Goal: Complete application form: Complete application form

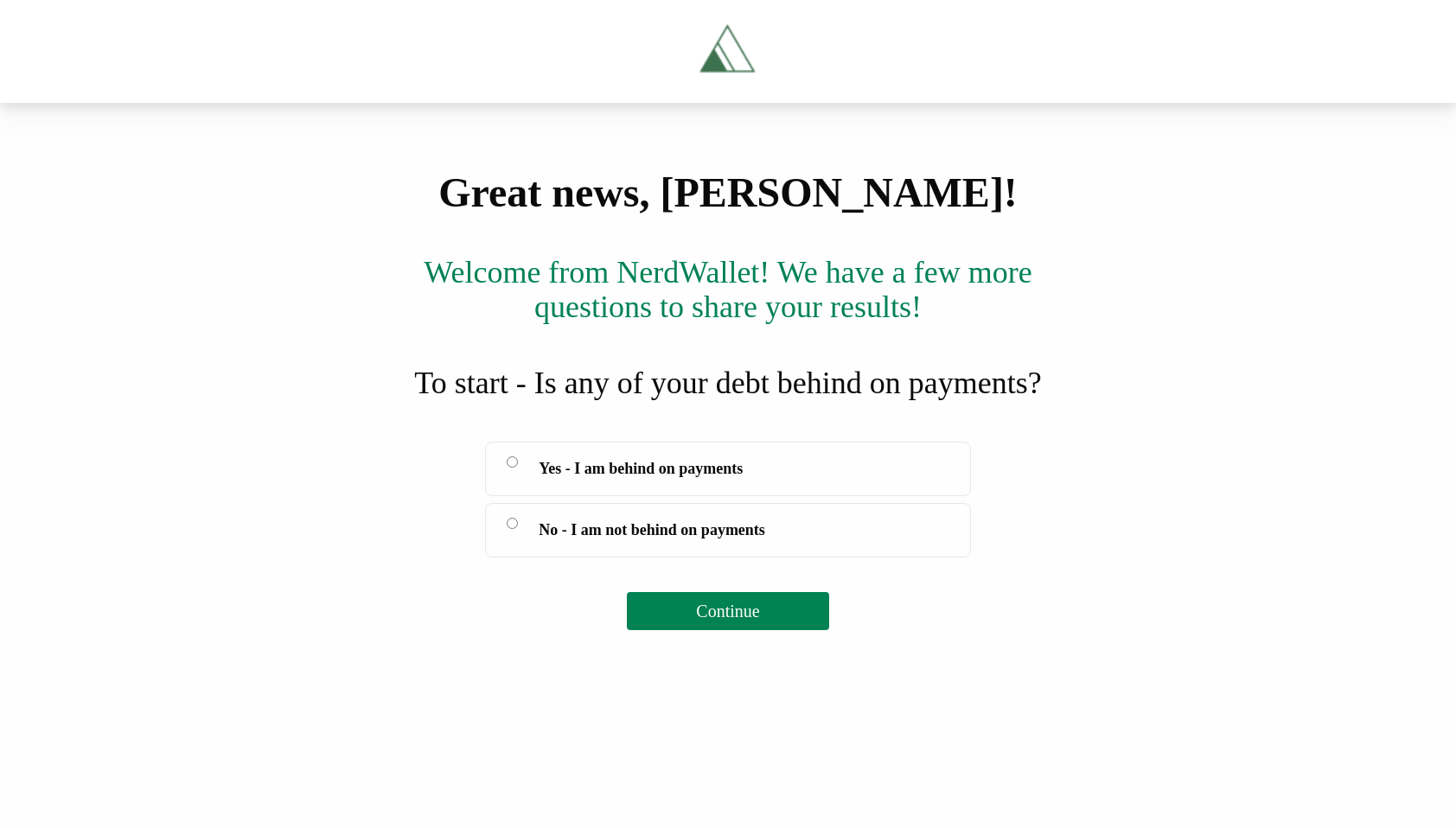
scroll to position [38, 0]
click at [522, 558] on label "No - I am not behind on payments" at bounding box center [728, 530] width 485 height 54
click at [732, 630] on button "Continue" at bounding box center [727, 611] width 201 height 38
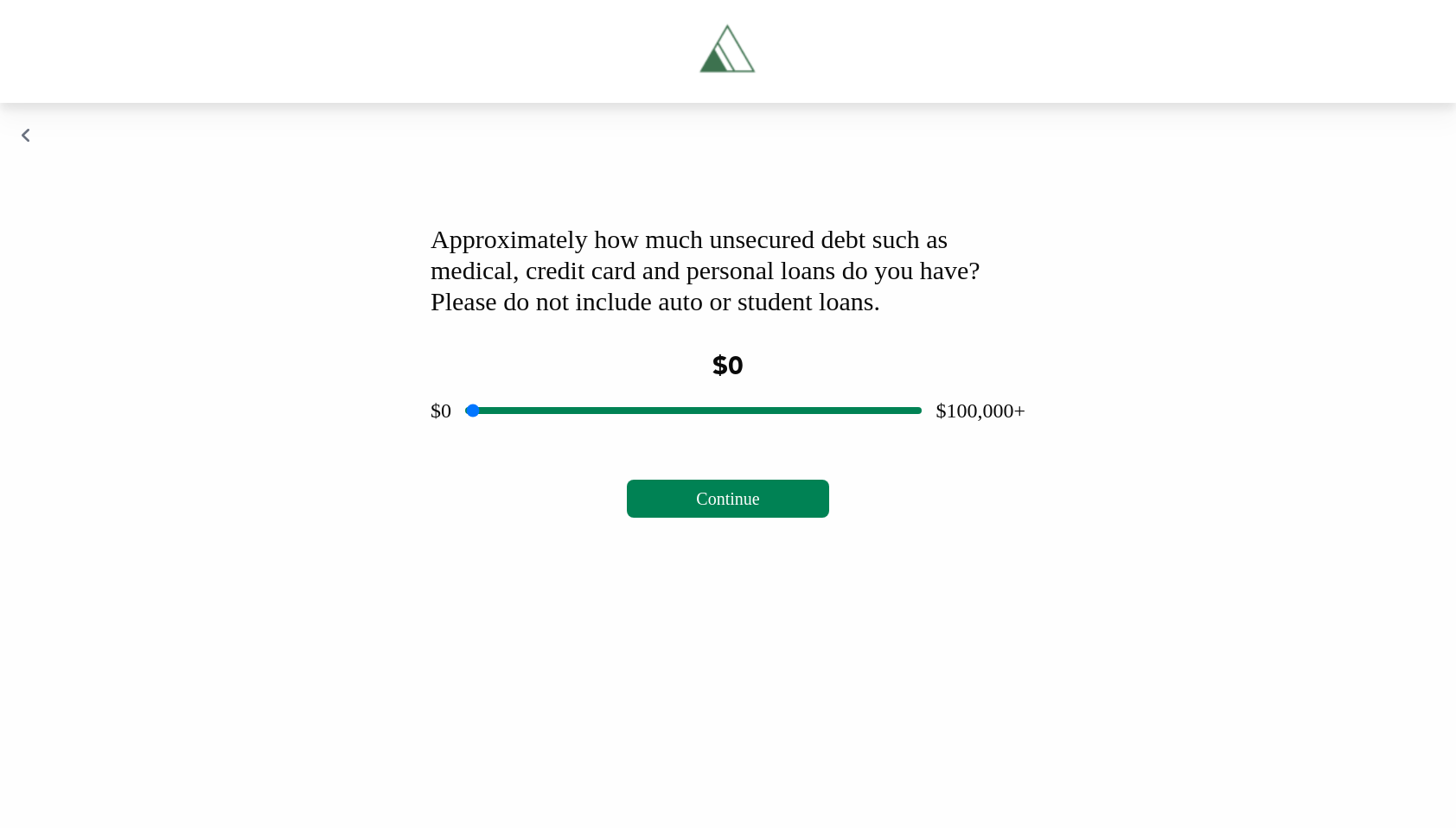
scroll to position [0, 0]
drag, startPoint x: 688, startPoint y: 647, endPoint x: 561, endPoint y: 631, distance: 128.0
type input "*****"
click at [561, 439] on input "range" at bounding box center [693, 411] width 457 height 55
click at [663, 518] on button "Continue" at bounding box center [727, 498] width 201 height 38
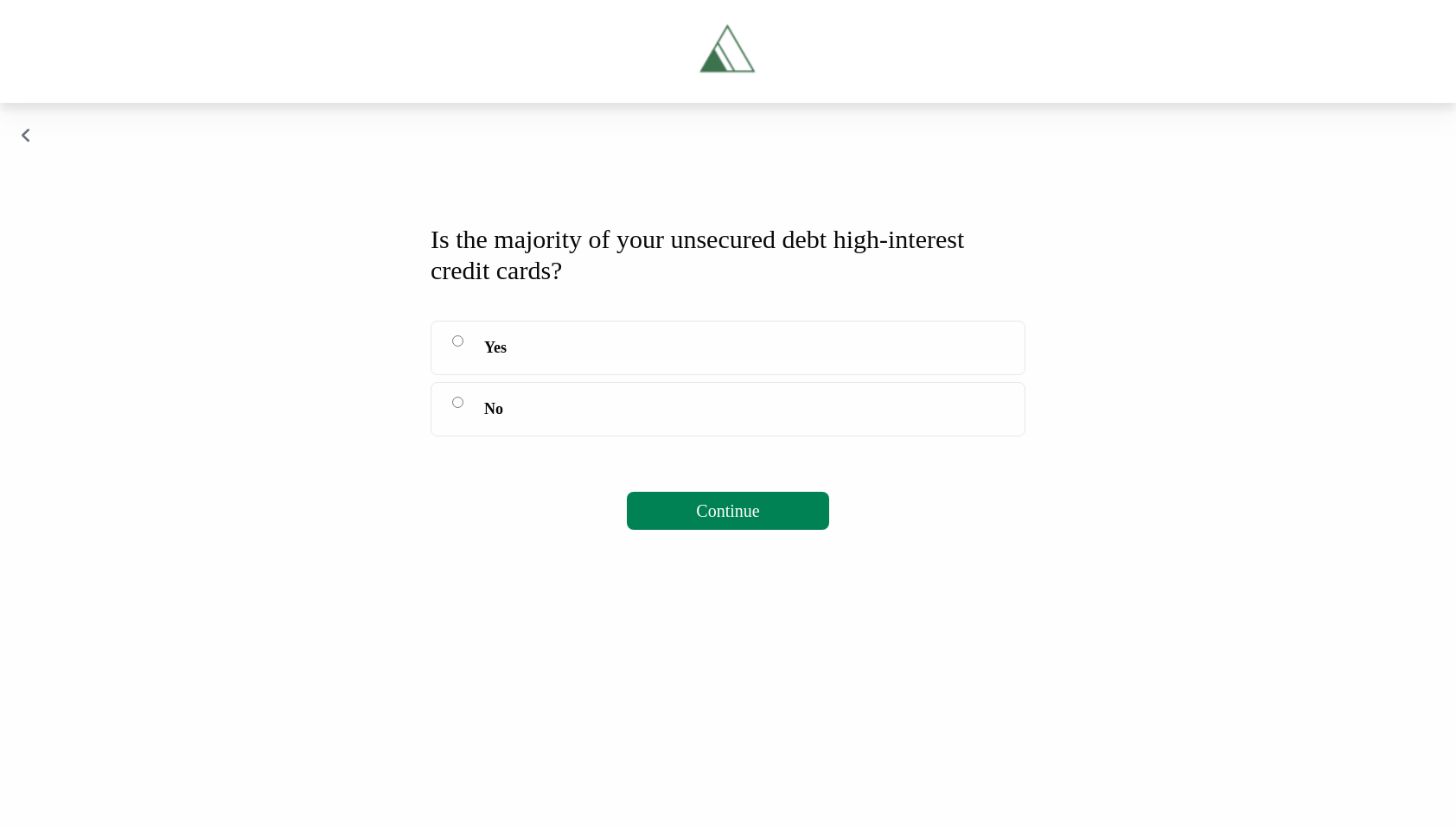
click at [463, 375] on label "Yes" at bounding box center [728, 348] width 594 height 54
click at [667, 530] on button "Continue" at bounding box center [727, 511] width 201 height 38
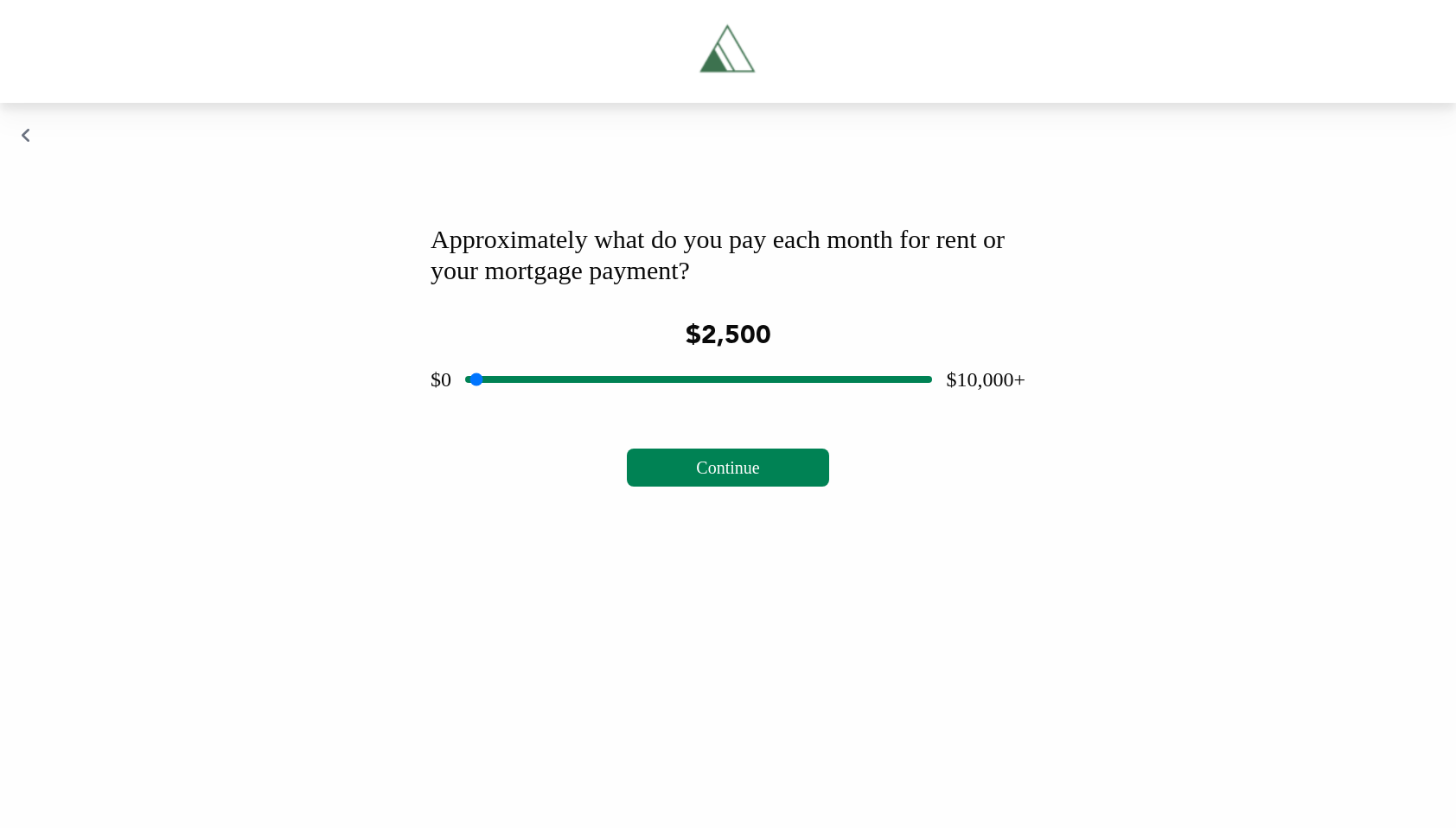
drag, startPoint x: 698, startPoint y: 609, endPoint x: 585, endPoint y: 609, distance: 113.0
type input "****"
click at [585, 407] on input "range" at bounding box center [698, 379] width 467 height 55
click at [786, 486] on button "Continue" at bounding box center [727, 467] width 201 height 38
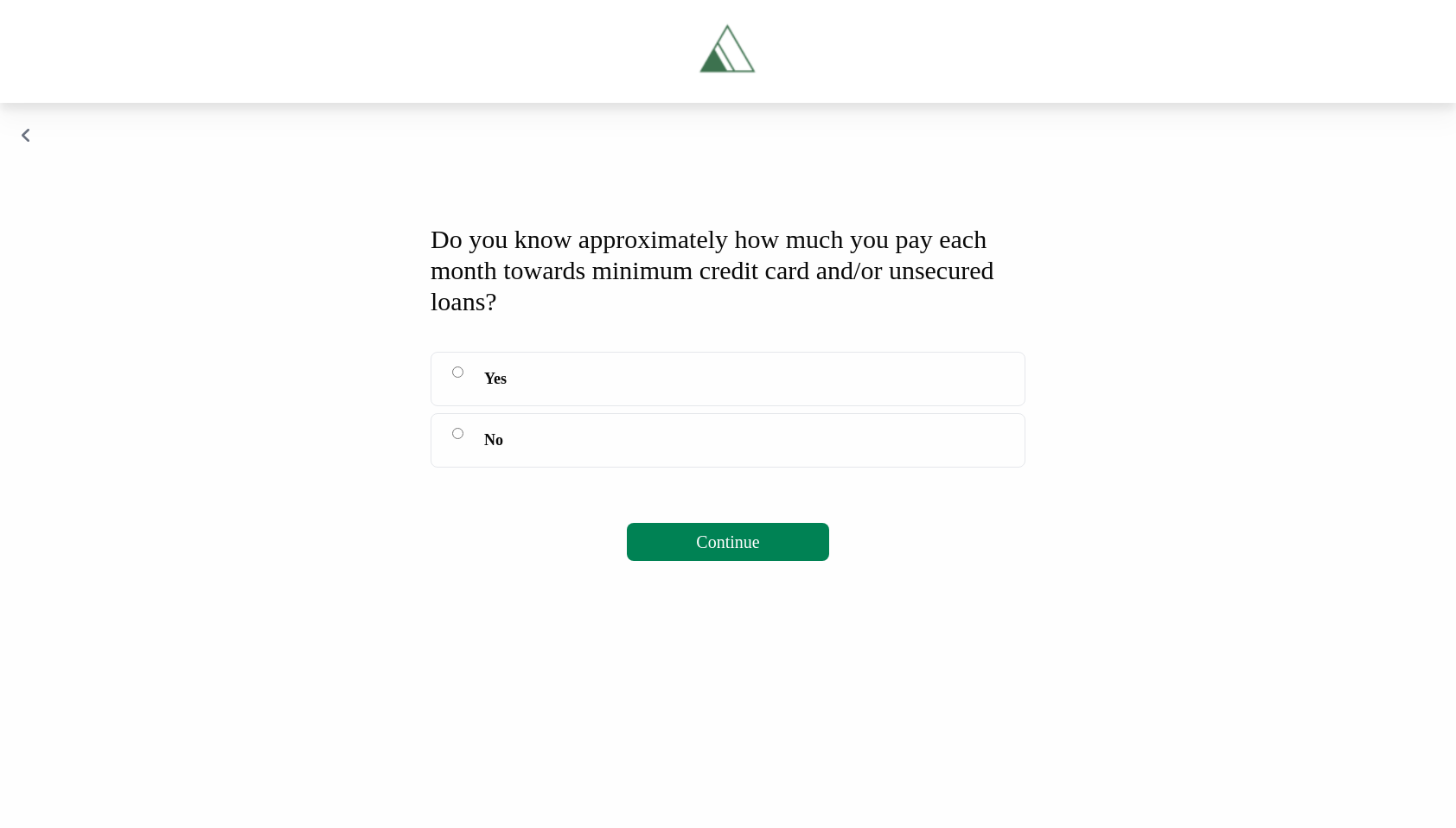
scroll to position [3, 0]
click at [765, 561] on button "Continue" at bounding box center [727, 542] width 201 height 38
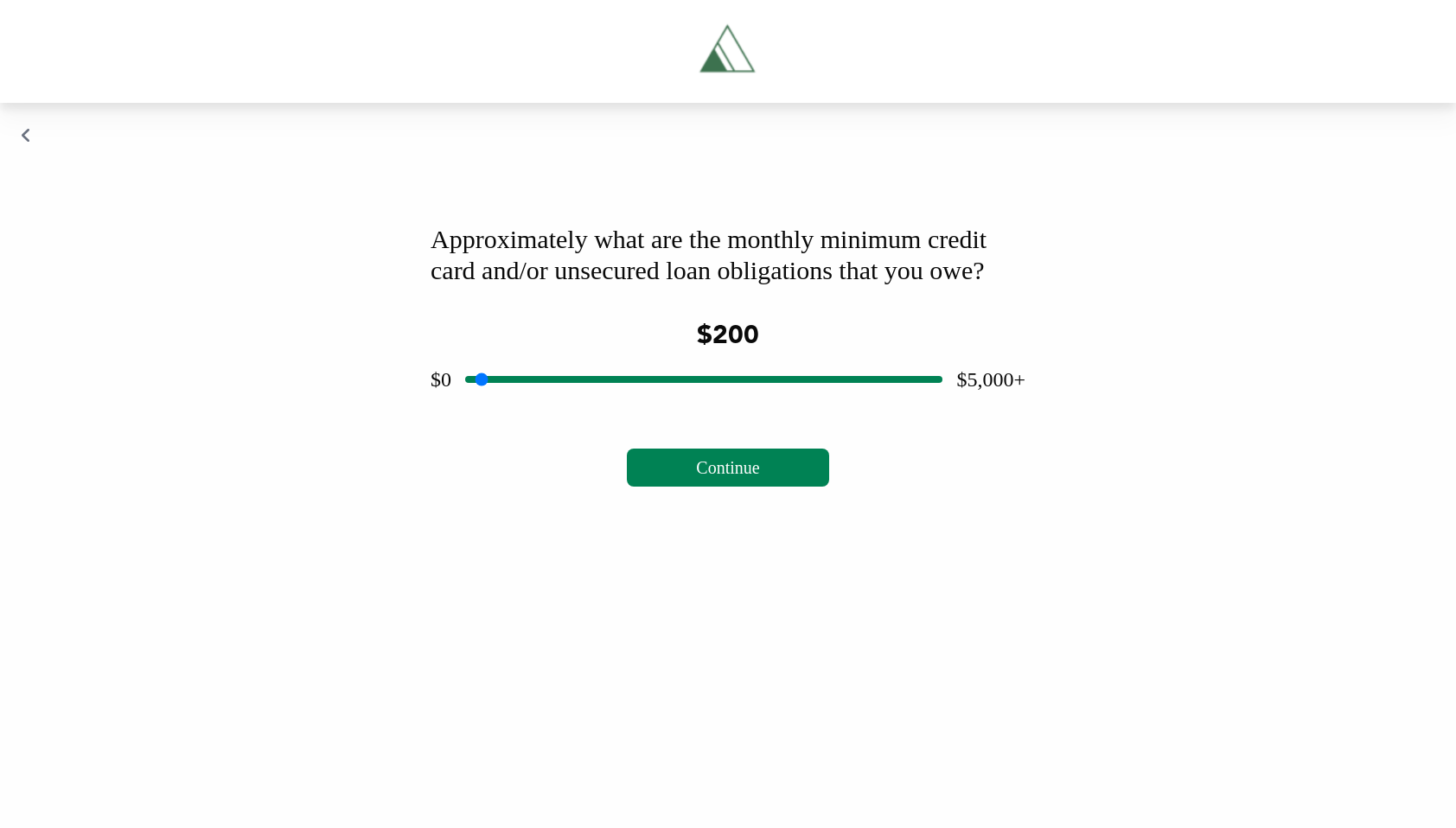
drag, startPoint x: 697, startPoint y: 644, endPoint x: 497, endPoint y: 639, distance: 200.1
click at [497, 407] on input "range" at bounding box center [704, 379] width 477 height 55
click at [499, 407] on input "range" at bounding box center [704, 379] width 477 height 55
click at [727, 486] on button "Continue" at bounding box center [727, 467] width 201 height 38
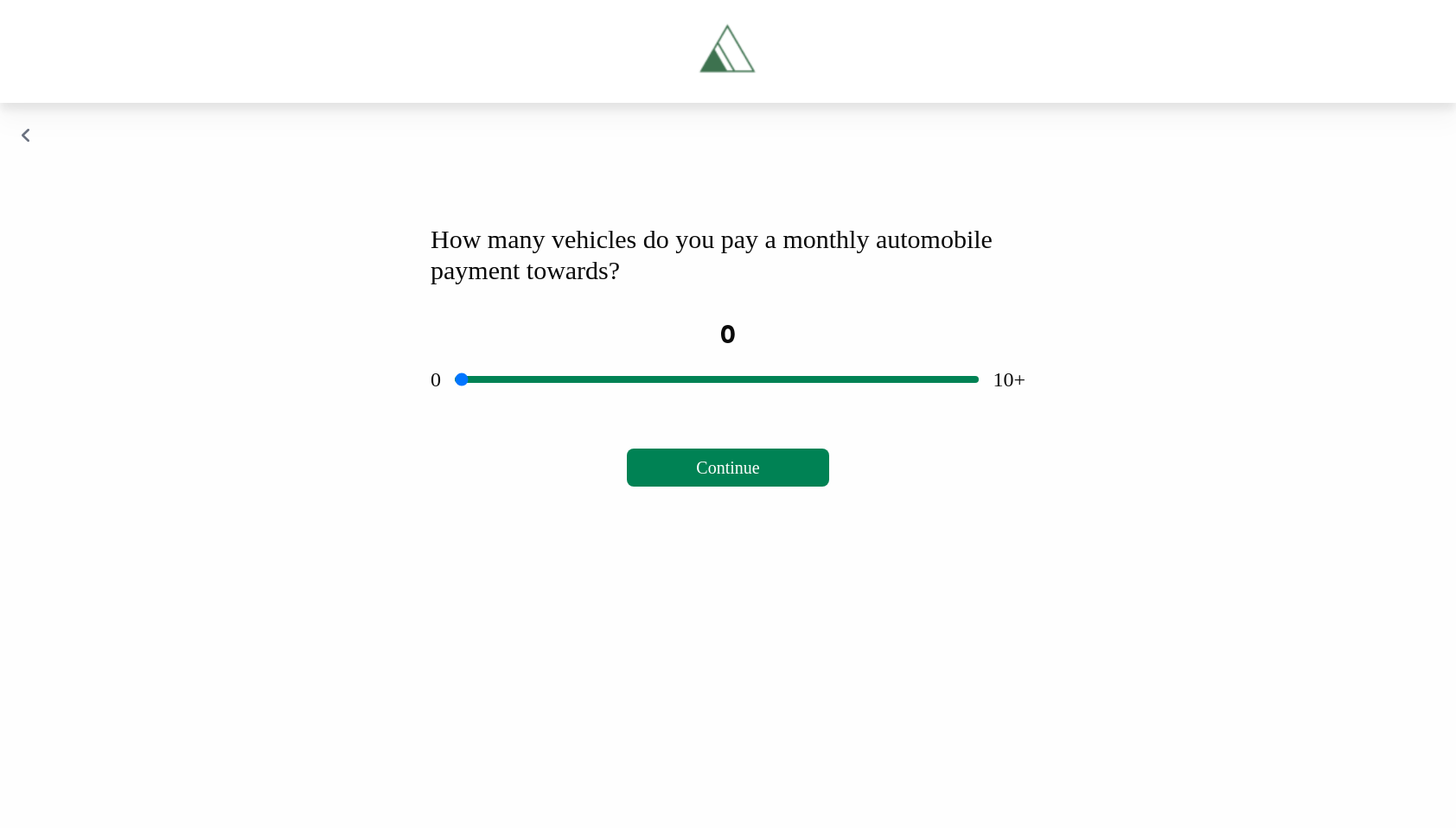
click at [747, 477] on span "Continue" at bounding box center [728, 467] width 63 height 19
drag, startPoint x: 716, startPoint y: 612, endPoint x: 412, endPoint y: 604, distance: 304.1
type input "*"
click at [455, 407] on input "range" at bounding box center [716, 379] width 524 height 55
click at [759, 477] on span "Continue" at bounding box center [728, 467] width 63 height 19
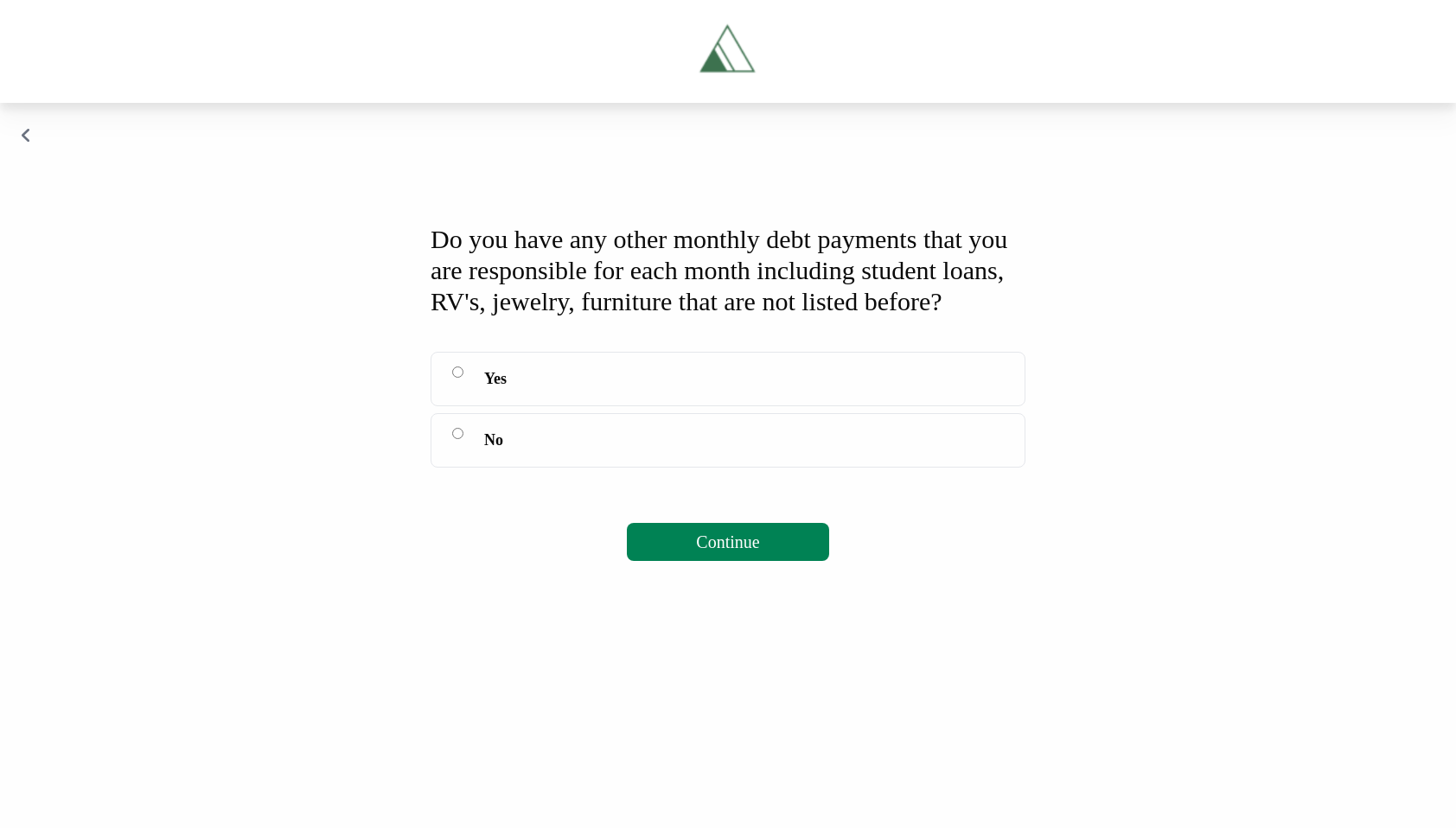
scroll to position [35, 0]
click at [477, 467] on label "No" at bounding box center [728, 440] width 594 height 54
click at [680, 581] on div "Do you have any other monthly debt payments that you are responsible for each m…" at bounding box center [728, 392] width 636 height 378
click at [684, 561] on button "Continue" at bounding box center [727, 542] width 201 height 38
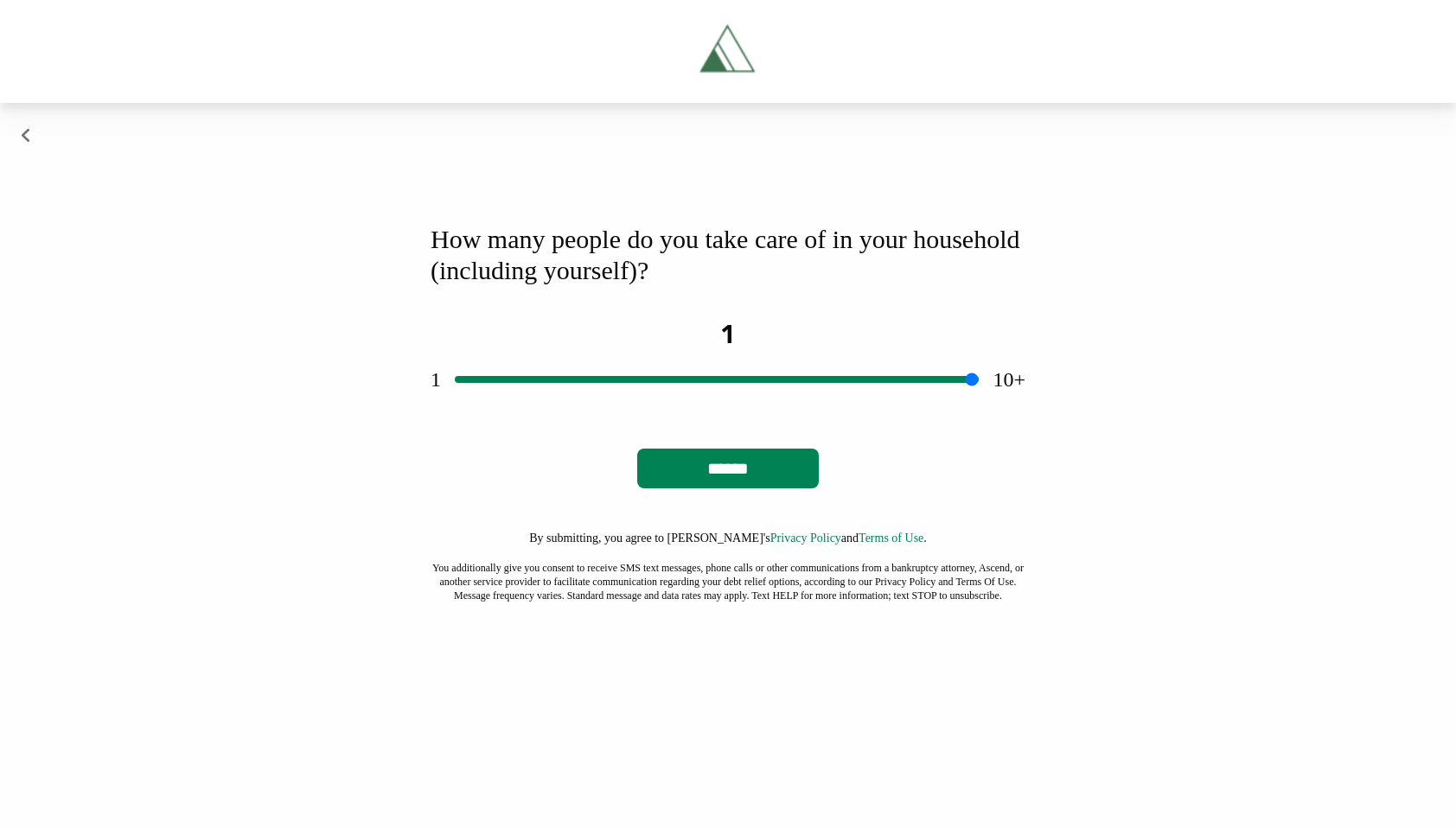
drag, startPoint x: 740, startPoint y: 612, endPoint x: 438, endPoint y: 613, distance: 302.0
type input "*"
click at [455, 407] on input "range" at bounding box center [716, 379] width 524 height 55
click at [758, 488] on input "******" at bounding box center [727, 468] width 181 height 40
